Goal: Book appointment/travel/reservation

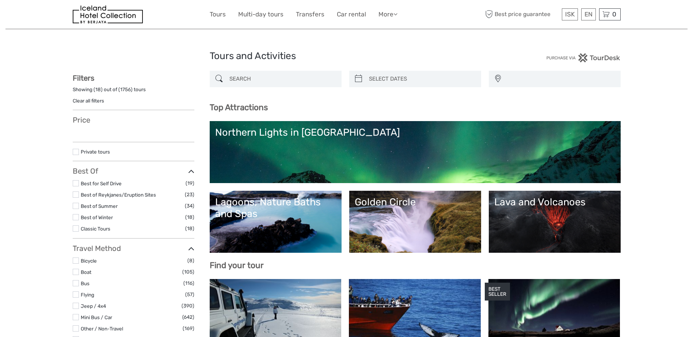
select select
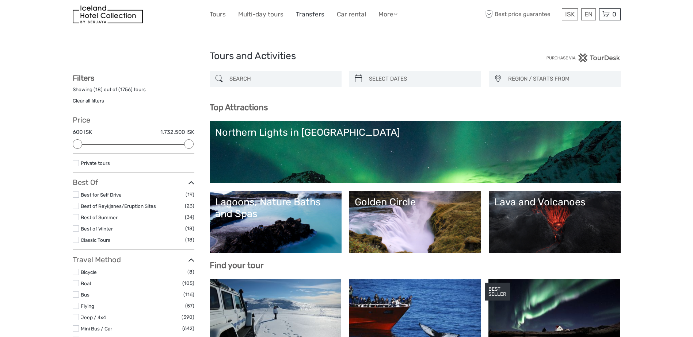
click at [312, 13] on link "Transfers" at bounding box center [310, 14] width 28 height 11
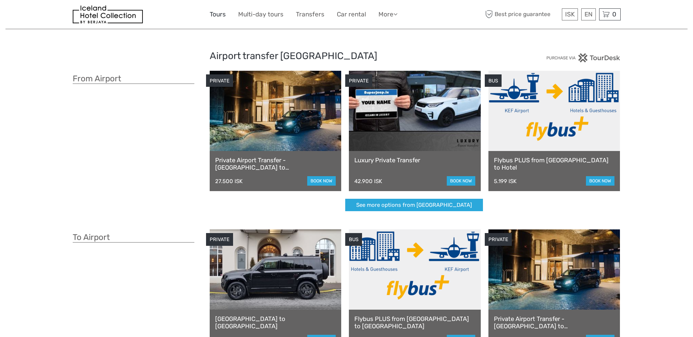
click at [219, 11] on link "Tours" at bounding box center [218, 14] width 16 height 11
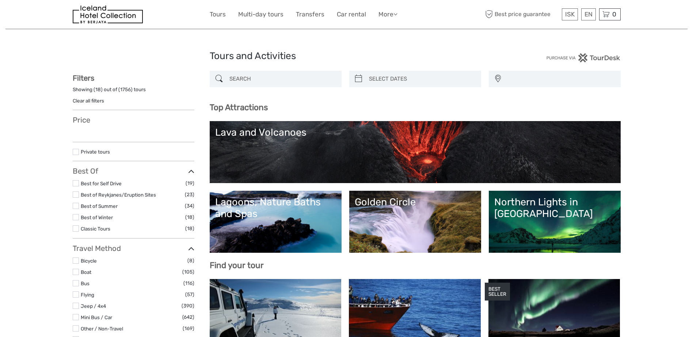
select select
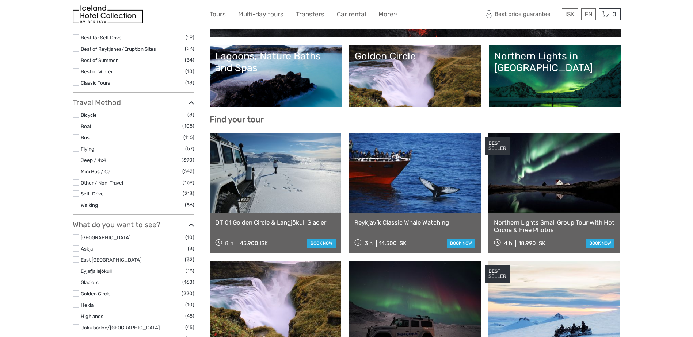
select select
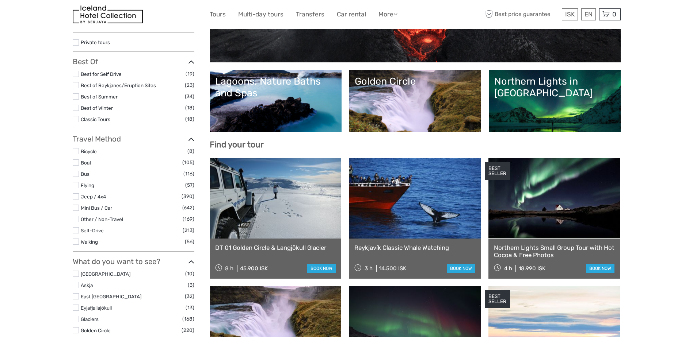
scroll to position [11, 0]
